Goal: Task Accomplishment & Management: Use online tool/utility

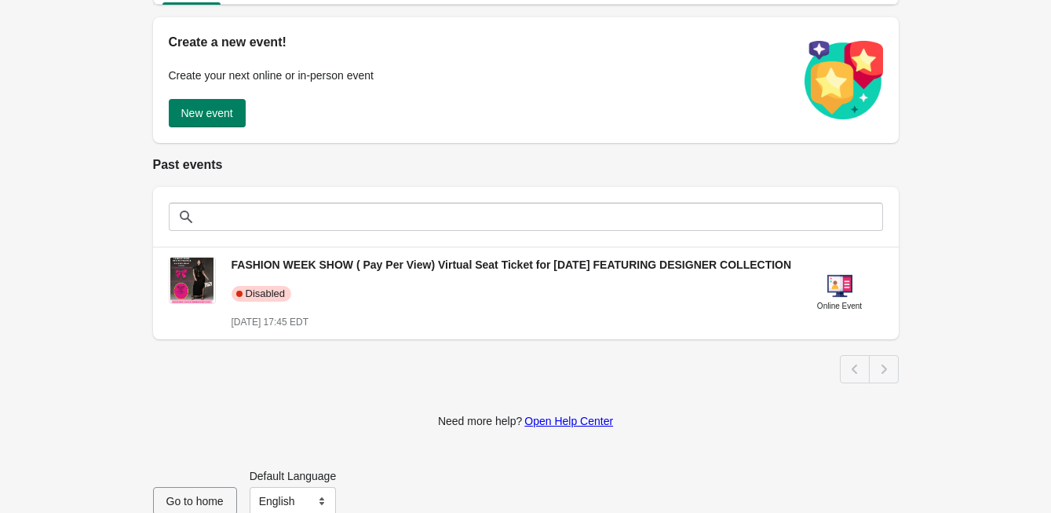
scroll to position [214, 0]
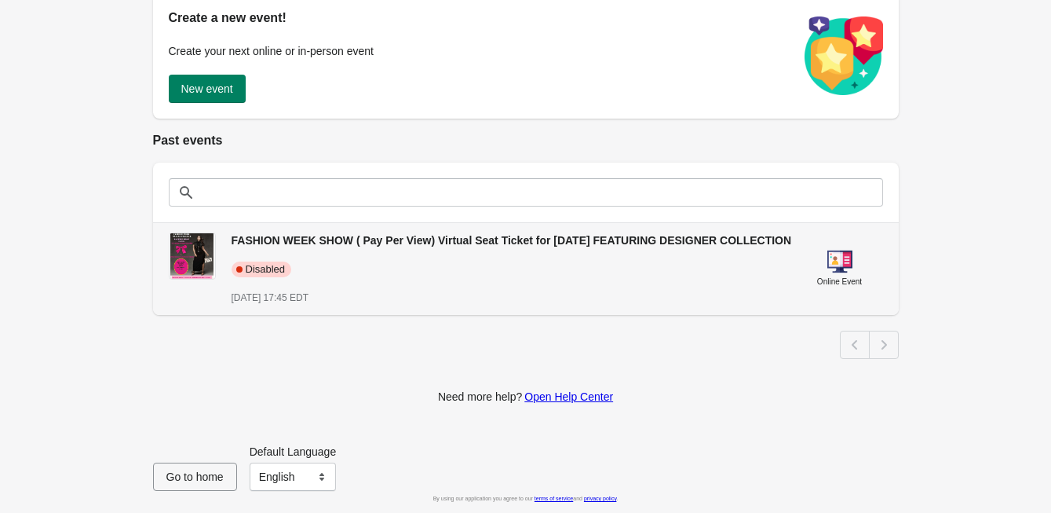
click at [480, 234] on span "FASHION WEEK SHOW ( Pay Per View) Virtual Seat Ticket for [DATE] FEATURING DESI…" at bounding box center [512, 240] width 561 height 13
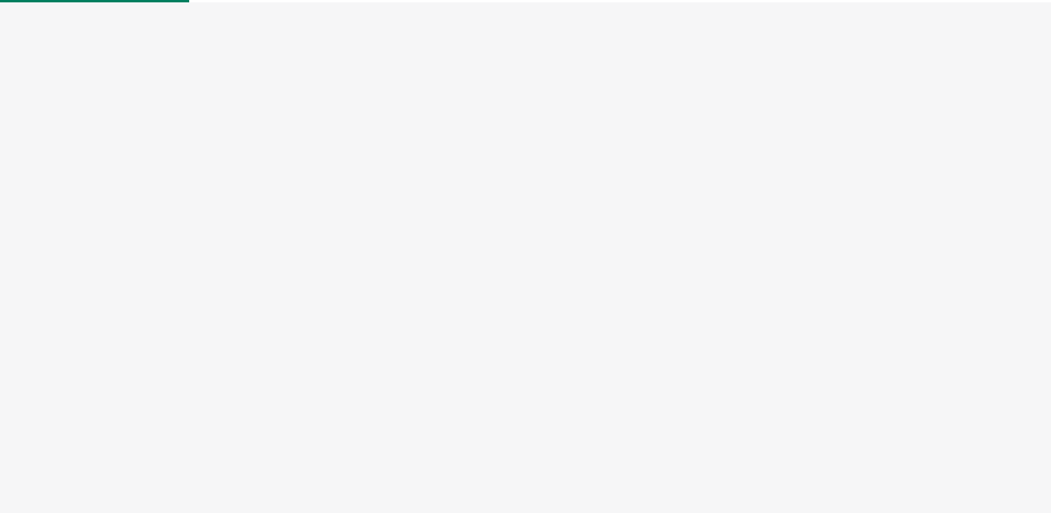
select select "US"
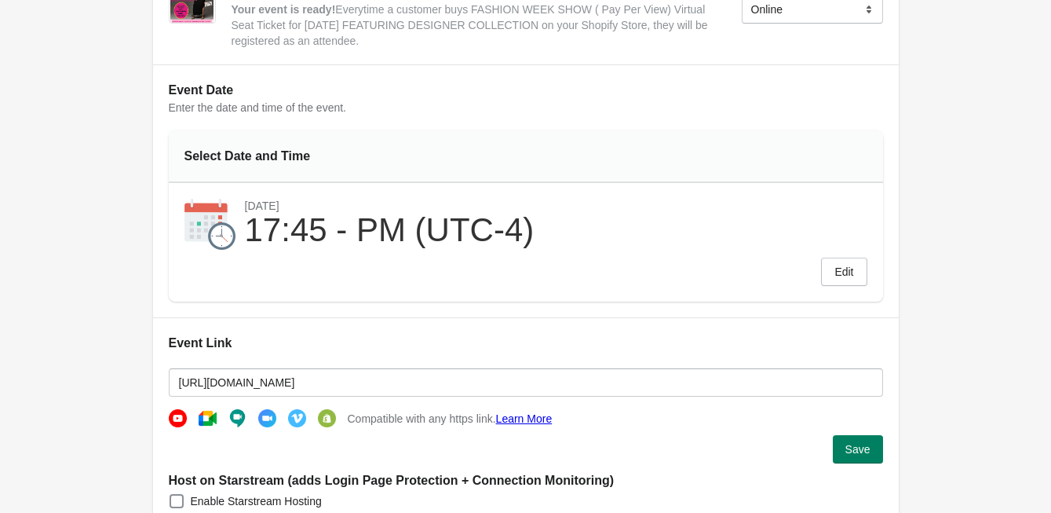
scroll to position [314, 0]
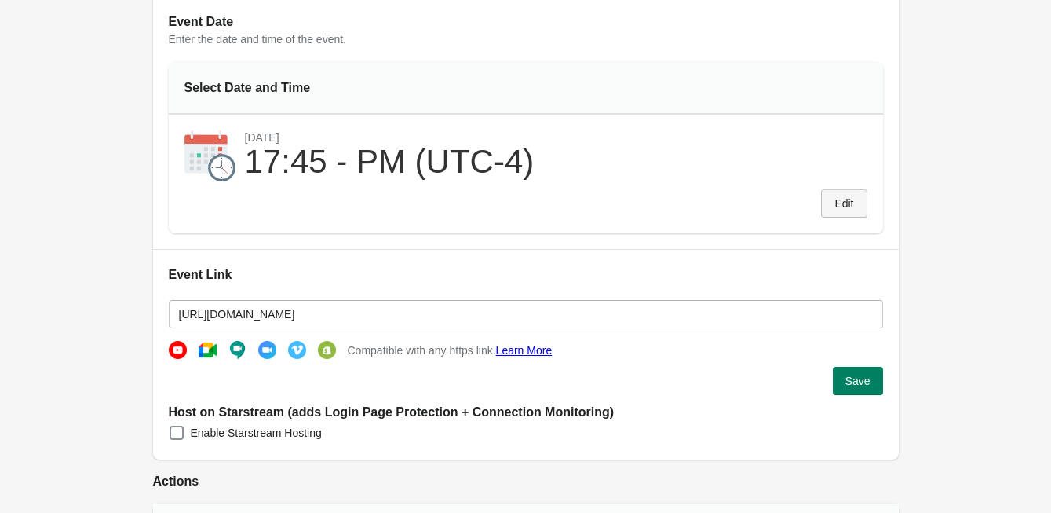
click at [846, 209] on span "Edit" at bounding box center [844, 203] width 19 height 13
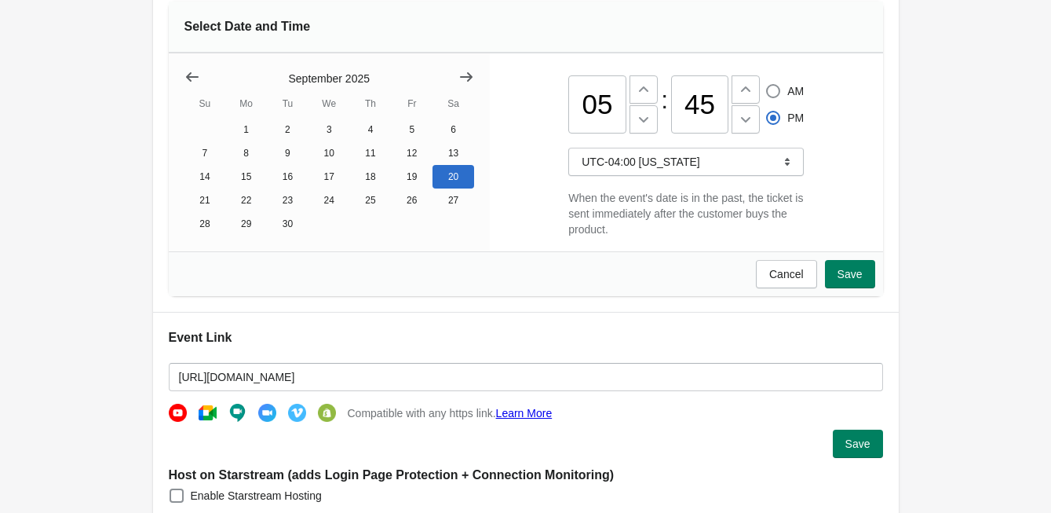
scroll to position [393, 0]
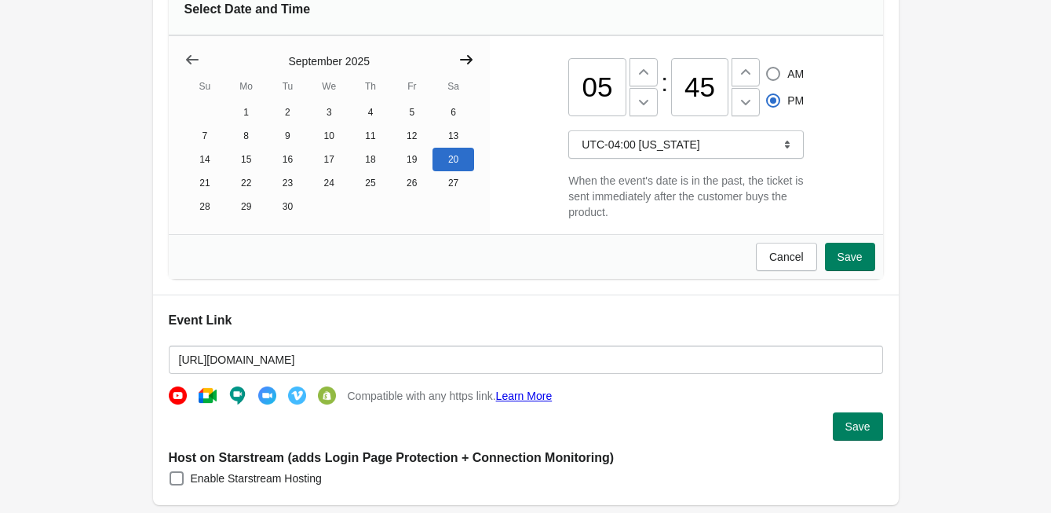
click at [468, 60] on icon "Show next month, October 2025" at bounding box center [466, 59] width 13 height 9
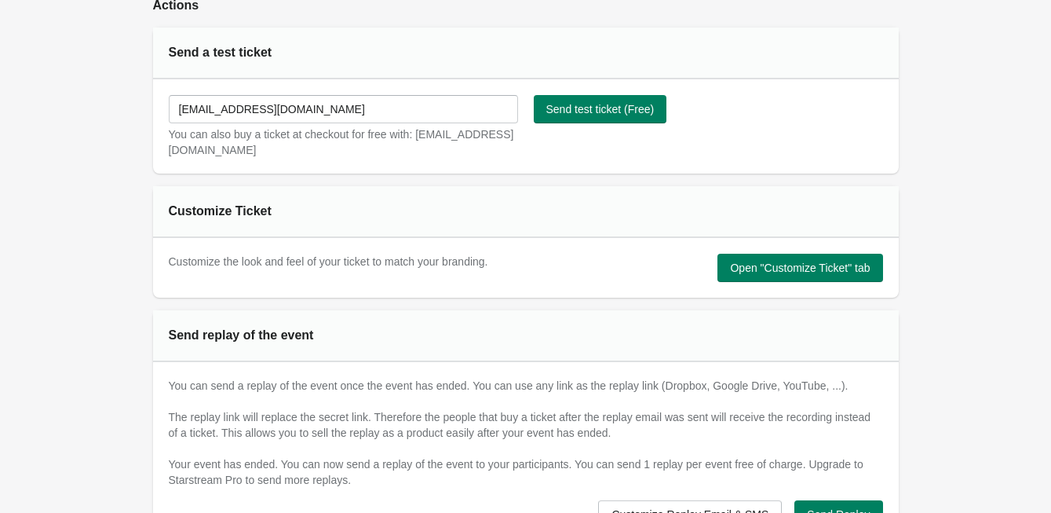
scroll to position [942, 0]
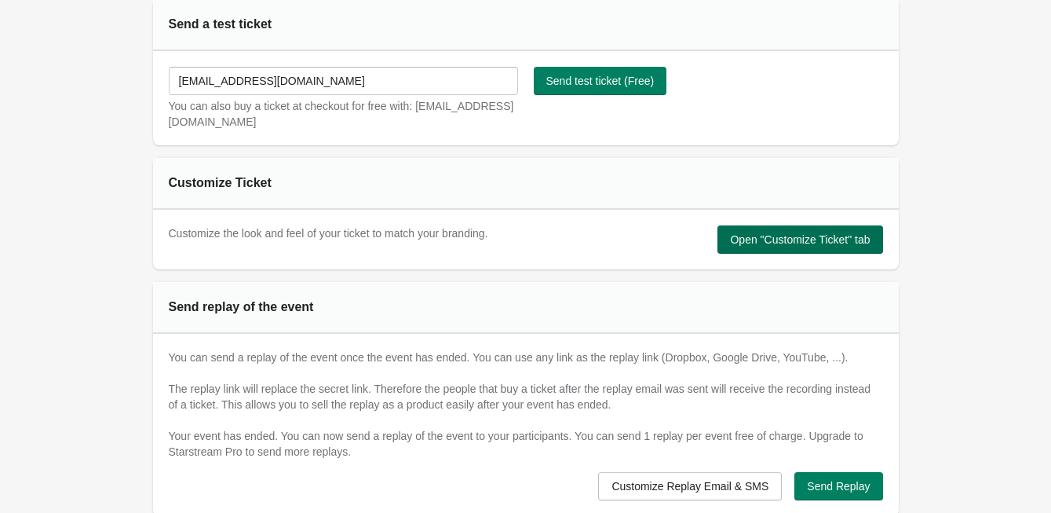
click at [825, 245] on span "Open "Customize Ticket" tab" at bounding box center [800, 239] width 140 height 13
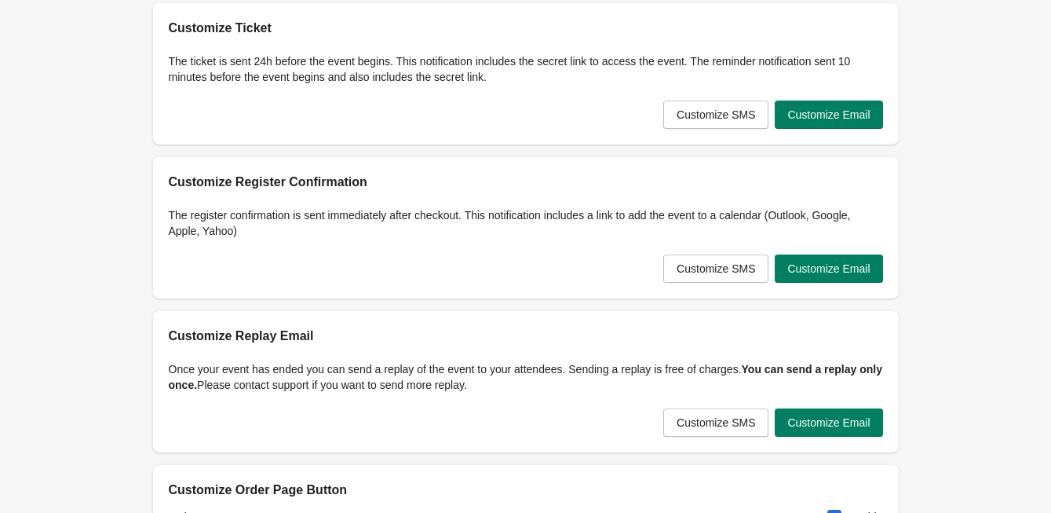
scroll to position [0, 0]
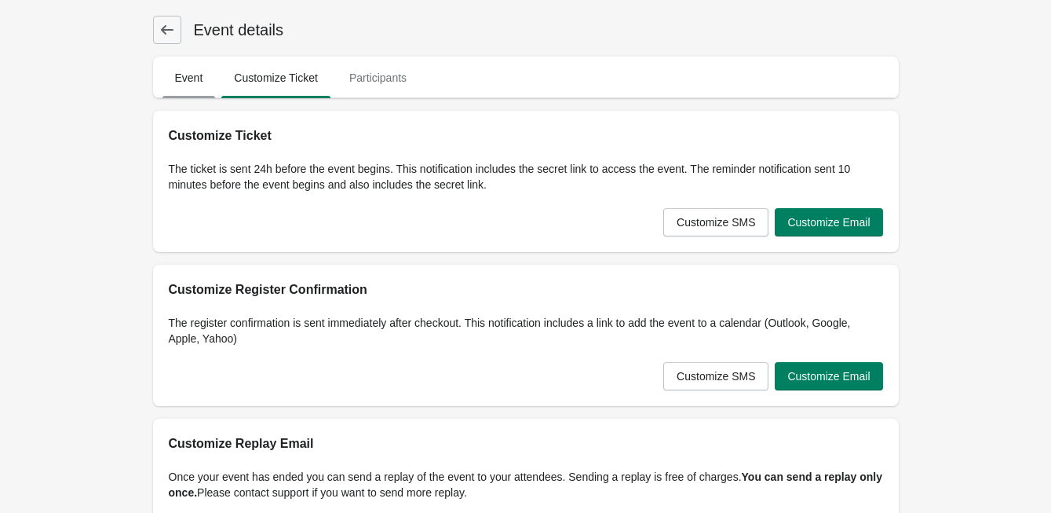
click at [193, 79] on span "Event" at bounding box center [189, 78] width 53 height 28
select select "US"
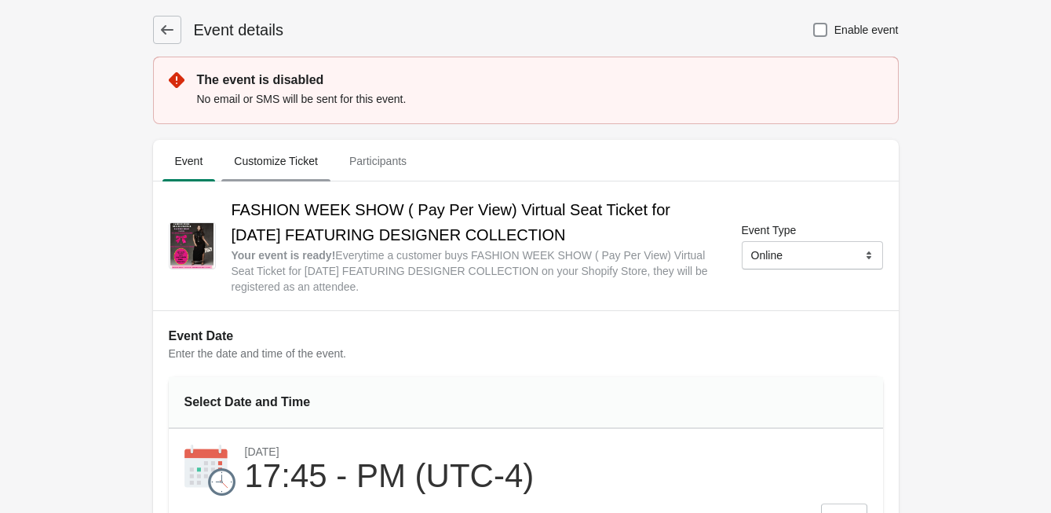
click at [295, 155] on span "Customize Ticket" at bounding box center [275, 161] width 109 height 28
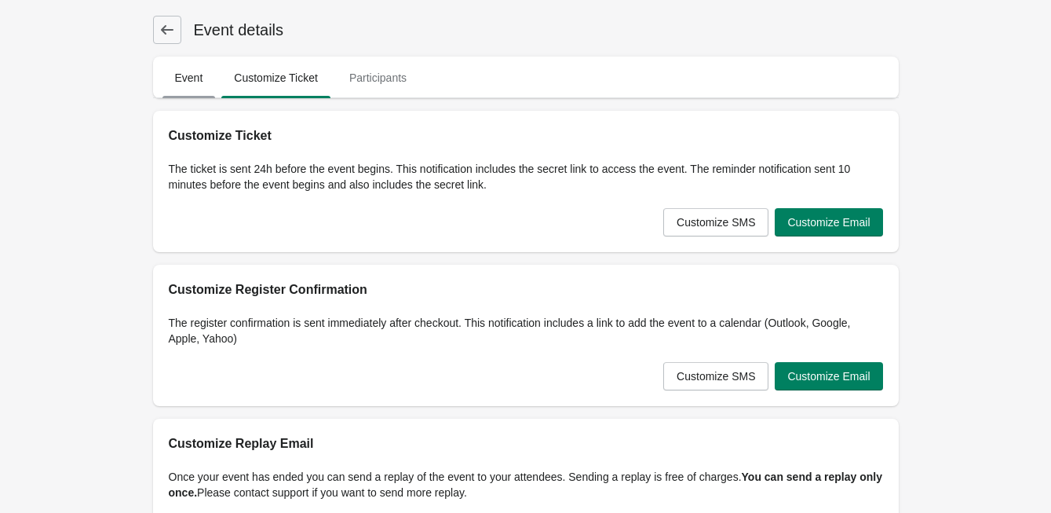
click at [192, 86] on span "Event" at bounding box center [189, 78] width 53 height 28
select select "US"
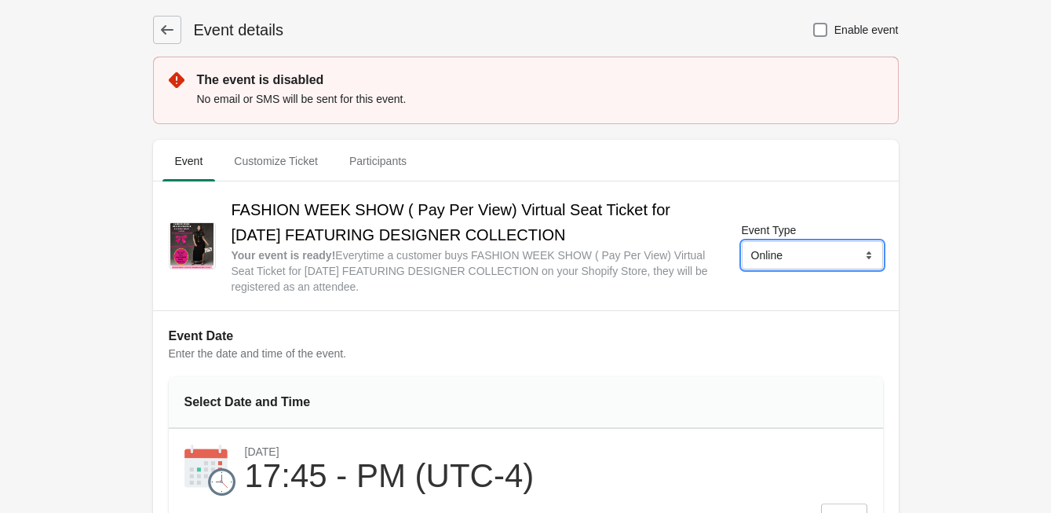
click at [836, 259] on select "Online Physical" at bounding box center [812, 255] width 141 height 28
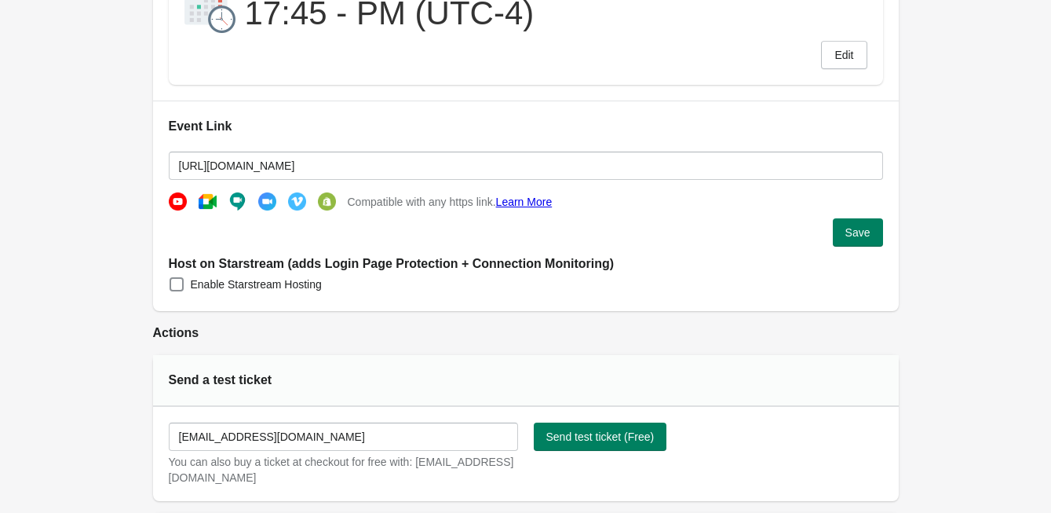
scroll to position [471, 0]
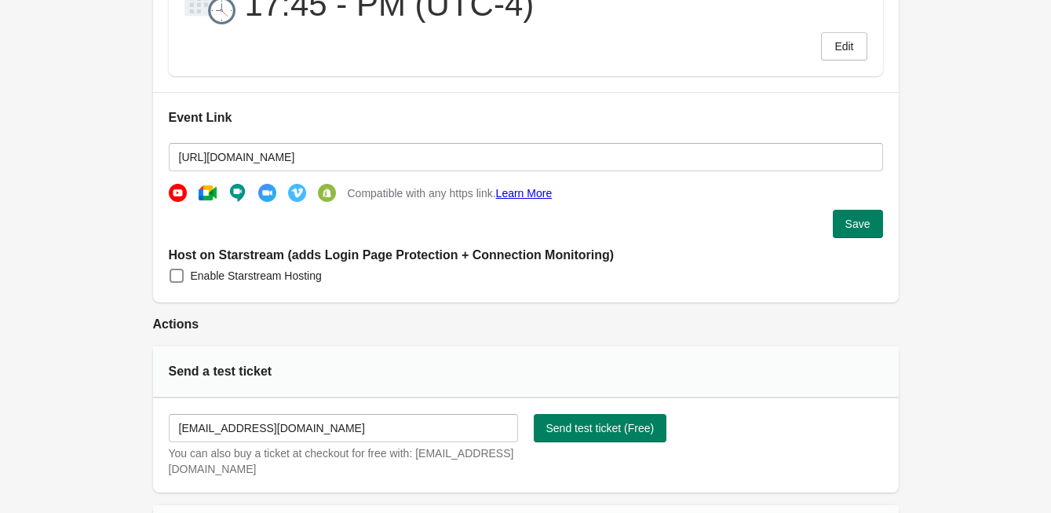
click at [537, 195] on link "Learn More" at bounding box center [524, 193] width 57 height 13
click at [527, 195] on link "Learn More" at bounding box center [524, 193] width 57 height 13
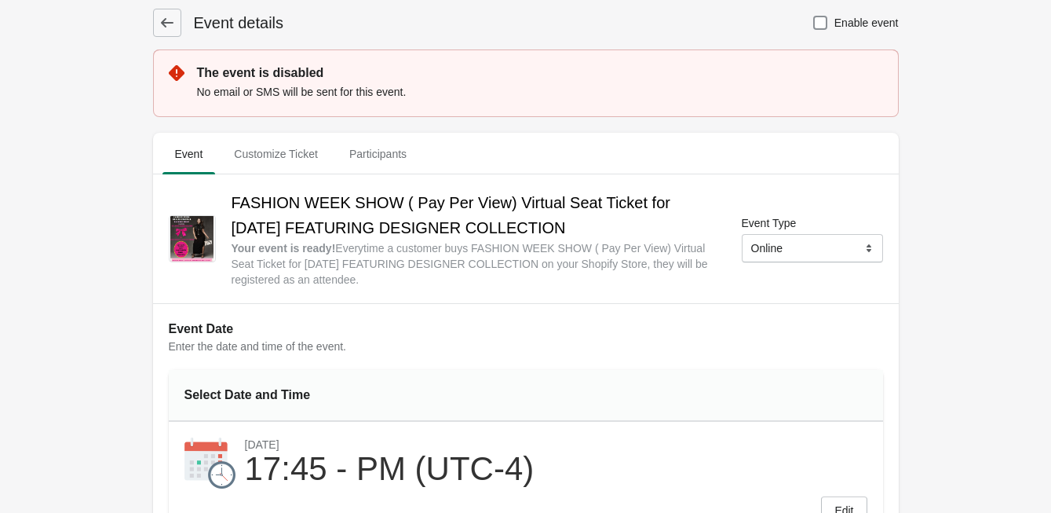
scroll to position [0, 0]
